Goal: Communication & Community: Answer question/provide support

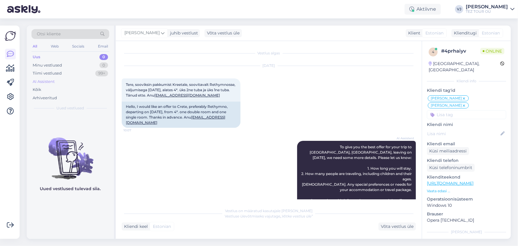
scroll to position [9, 0]
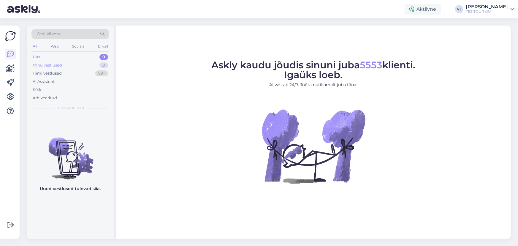
click at [97, 64] on div "Minu vestlused 0" at bounding box center [70, 65] width 78 height 8
click at [85, 79] on div "AI Assistent" at bounding box center [70, 81] width 78 height 8
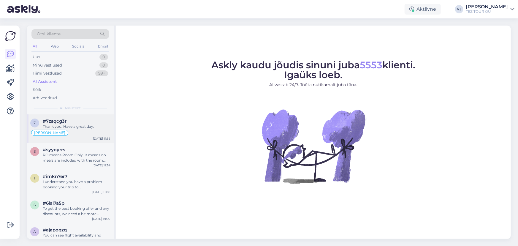
click at [77, 128] on div "Thank you. Have a great day." at bounding box center [77, 126] width 68 height 5
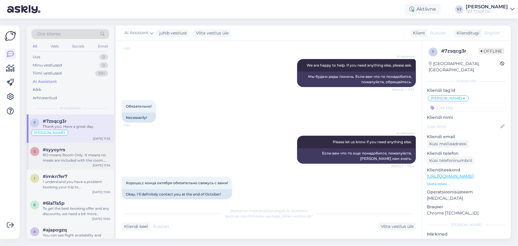
scroll to position [231, 0]
click at [87, 152] on div "RO means Room Only. It means no meals are included with the room. This is commo…" at bounding box center [77, 157] width 68 height 11
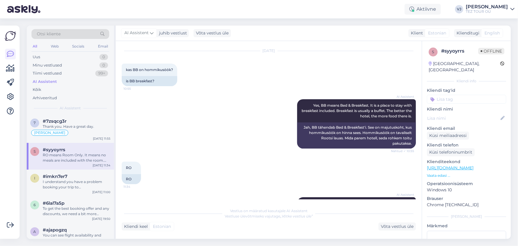
scroll to position [0, 0]
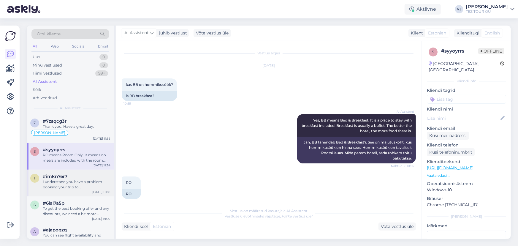
click at [72, 179] on div "I understand you have a problem booking your trip to [GEOGRAPHIC_DATA], [GEOGRA…" at bounding box center [77, 184] width 68 height 11
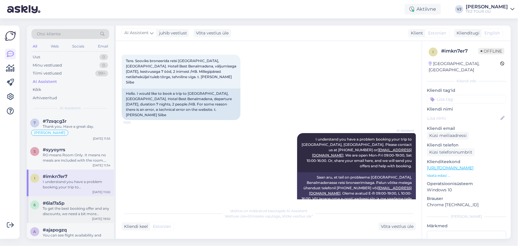
click at [81, 205] on div "#6lal7a5p" at bounding box center [77, 202] width 68 height 5
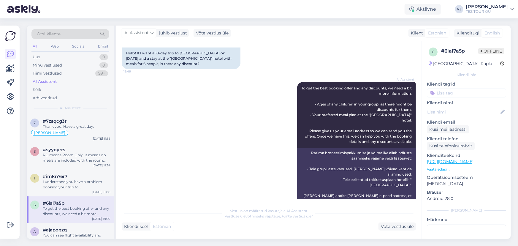
scroll to position [61, 0]
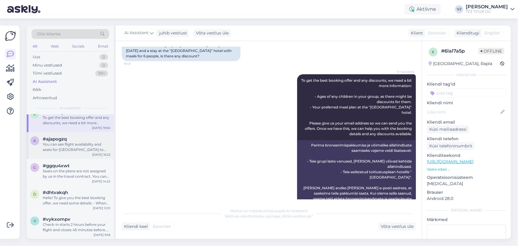
click at [78, 148] on div "You can see flight availability and seats for [GEOGRAPHIC_DATA] to [GEOGRAPHIC_…" at bounding box center [77, 147] width 68 height 11
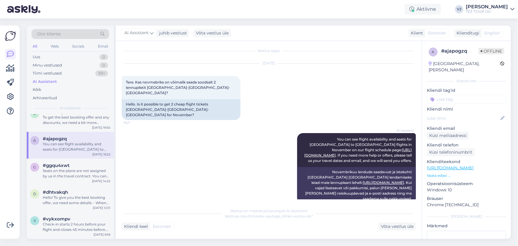
scroll to position [91, 0]
click at [83, 172] on div "Seats on the plane are not assigned by us in the travel contract. You can buy s…" at bounding box center [77, 173] width 68 height 11
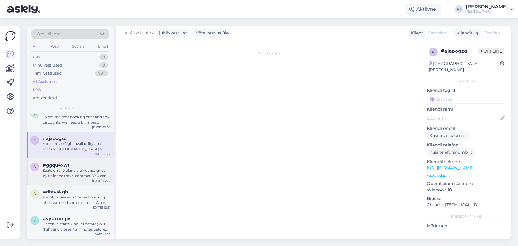
scroll to position [56, 0]
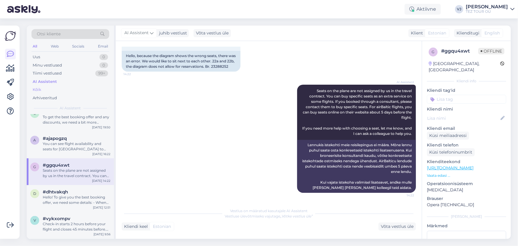
click at [69, 89] on div "Kõik" at bounding box center [70, 89] width 78 height 8
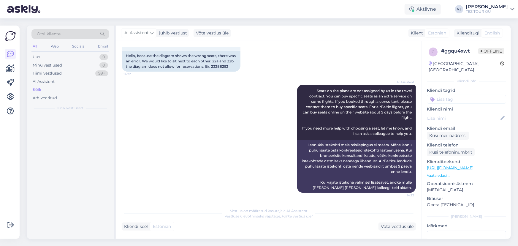
scroll to position [0, 0]
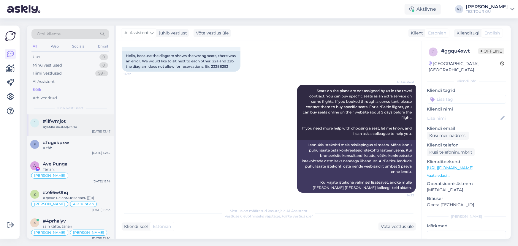
click at [78, 131] on div "1 #1lfwmjot думаю возморжно [DATE] 13:47" at bounding box center [70, 124] width 87 height 21
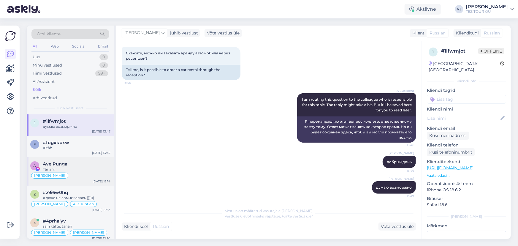
scroll to position [103, 0]
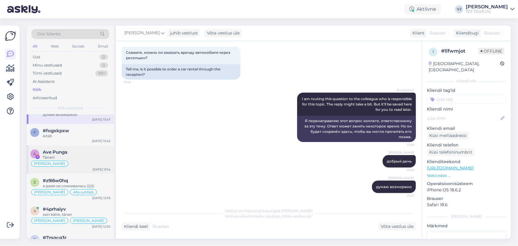
click at [70, 147] on div "A Ave Punga Tänan! [PERSON_NAME] suhtleb [DATE] 13:14" at bounding box center [70, 159] width 87 height 28
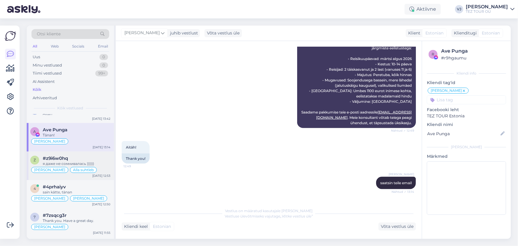
scroll to position [34, 0]
click at [84, 160] on div "#z9i6w0hq" at bounding box center [77, 157] width 68 height 5
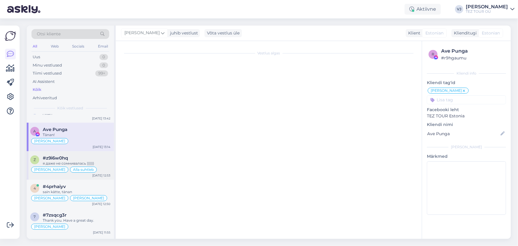
scroll to position [353, 0]
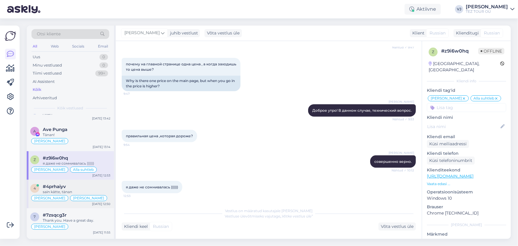
click at [95, 190] on div "sain kätte, tänan" at bounding box center [77, 191] width 68 height 5
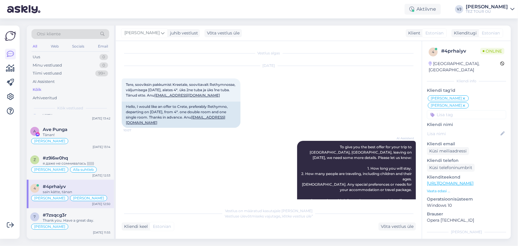
scroll to position [0, 0]
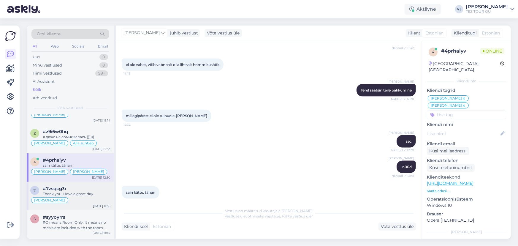
click at [77, 189] on div "#7zsqcg3r" at bounding box center [77, 188] width 68 height 5
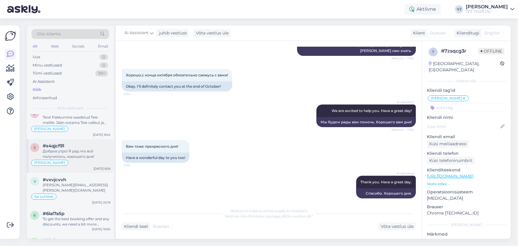
scroll to position [287, 0]
click at [85, 160] on div "[PERSON_NAME]" at bounding box center [70, 162] width 80 height 7
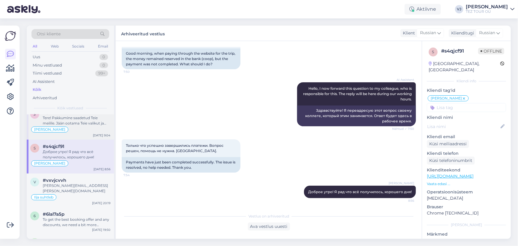
click at [89, 132] on div "3 #3trstk1u Tere! Pakkumine saadetud Teie meilile. Jään ootama Teie valikut ja …" at bounding box center [70, 123] width 87 height 34
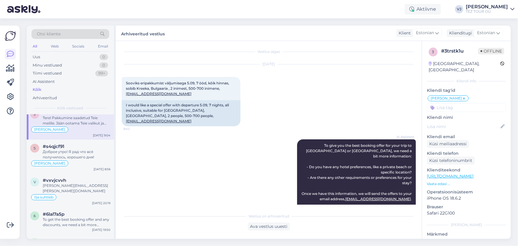
scroll to position [0, 0]
